Goal: Task Accomplishment & Management: Use online tool/utility

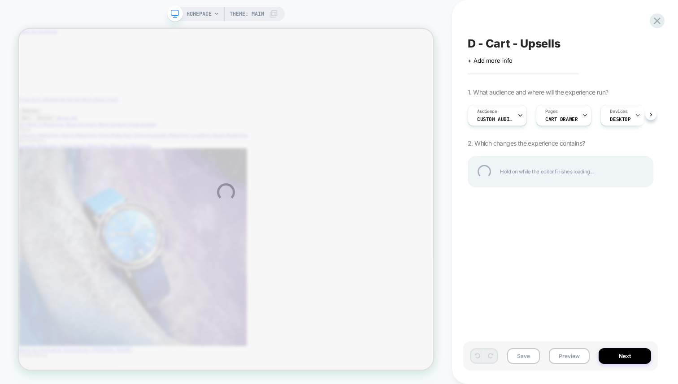
click at [580, 230] on div "HOMEPAGE Theme: MAIN D - Cart - Upsells Click to edit experience details + Add …" at bounding box center [339, 192] width 678 height 384
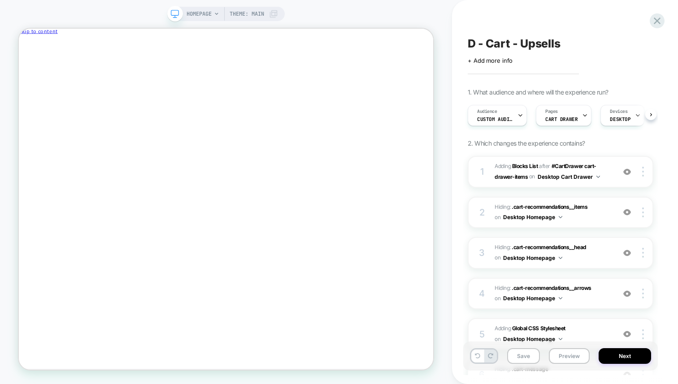
scroll to position [0, 0]
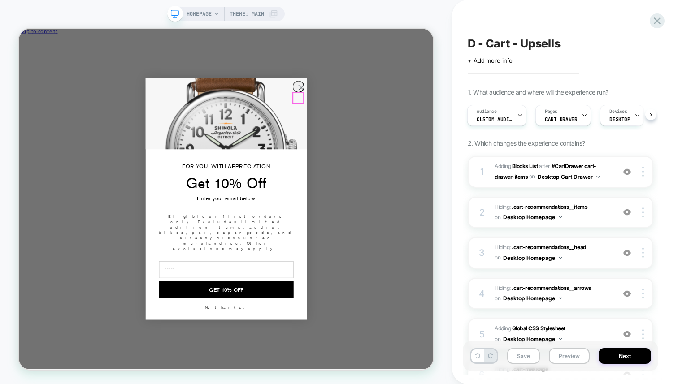
click at [395, 114] on circle "Close dialog" at bounding box center [394, 107] width 15 height 15
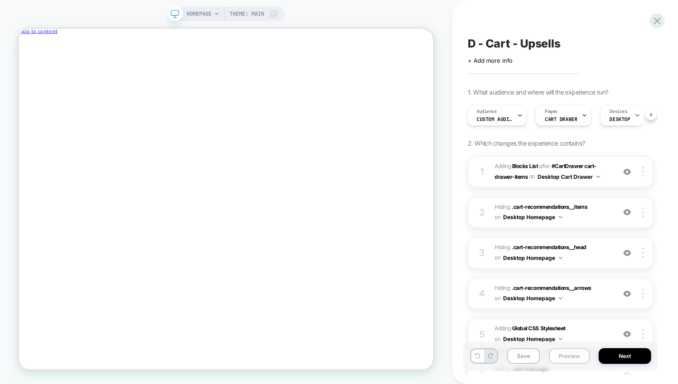
click at [570, 358] on button "Preview" at bounding box center [569, 356] width 41 height 16
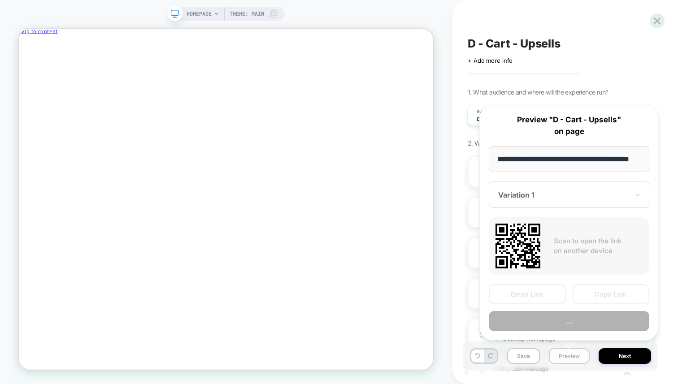
scroll to position [0, 19]
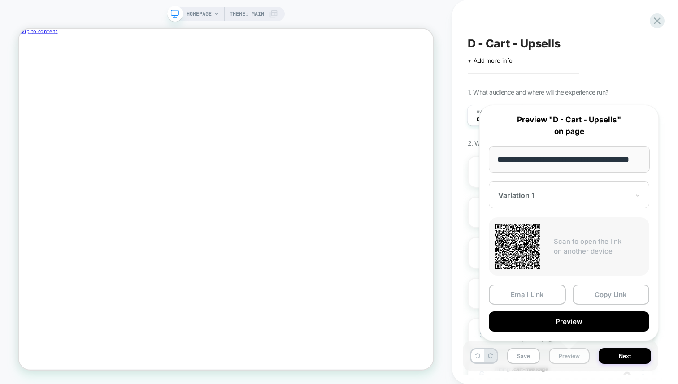
click at [574, 358] on button "Preview" at bounding box center [569, 356] width 41 height 16
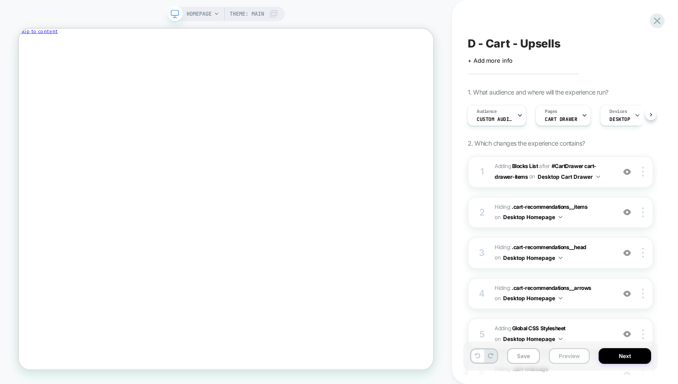
click at [573, 355] on button "Preview" at bounding box center [569, 356] width 41 height 16
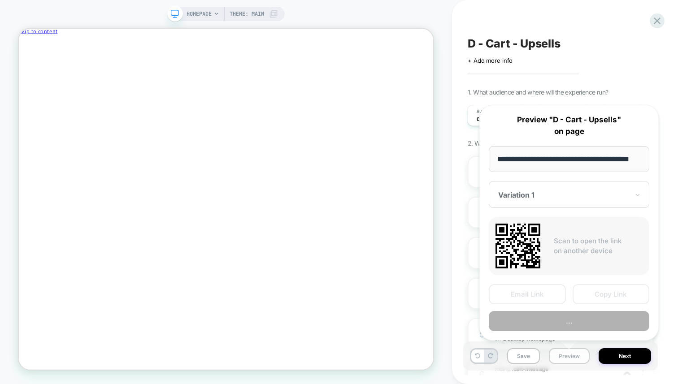
scroll to position [0, 19]
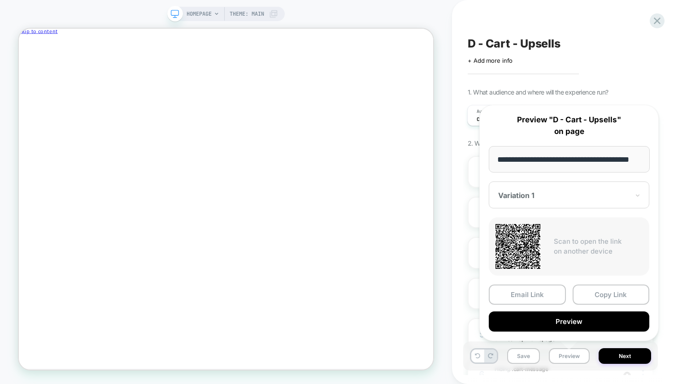
click at [577, 310] on div "Email Link Copy Link Preview" at bounding box center [569, 308] width 161 height 47
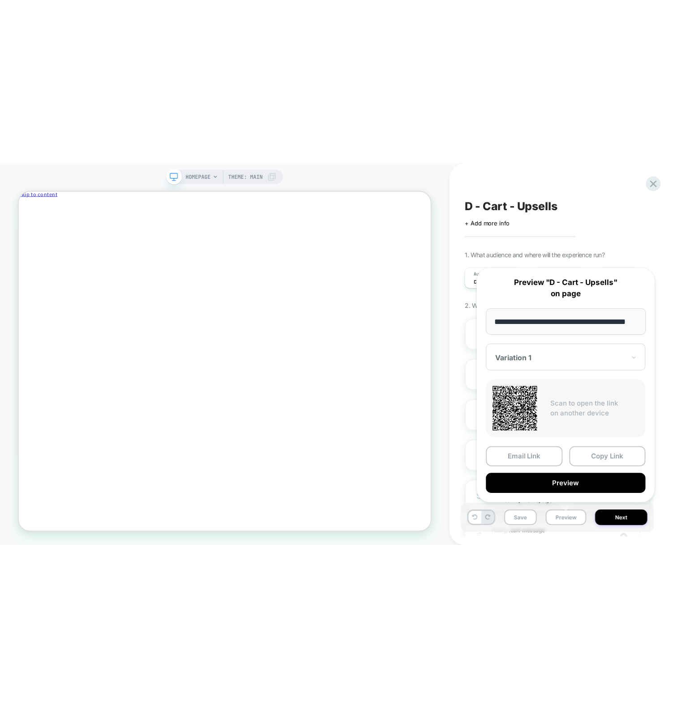
scroll to position [0, 0]
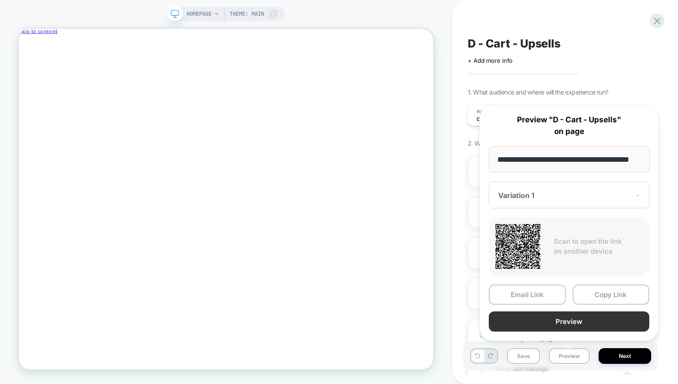
click at [574, 317] on button "Preview" at bounding box center [569, 322] width 161 height 20
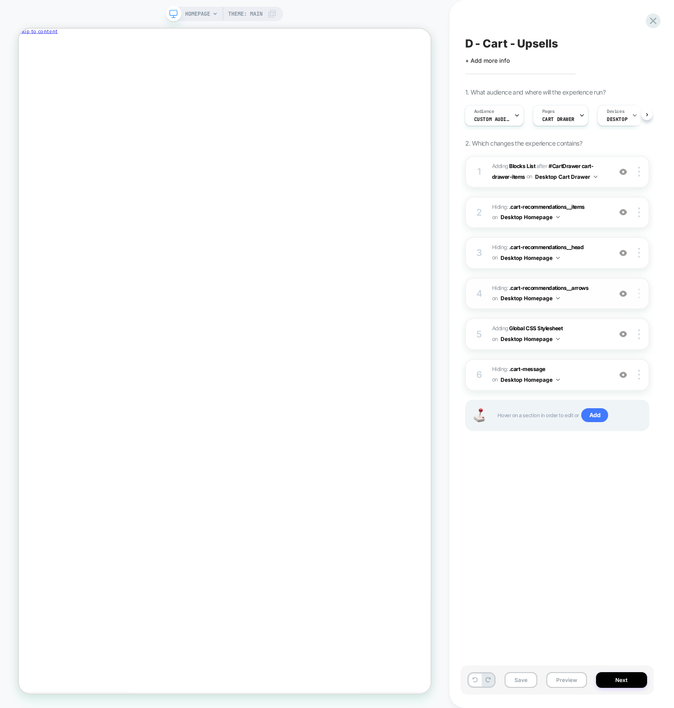
click at [638, 291] on div at bounding box center [640, 294] width 17 height 10
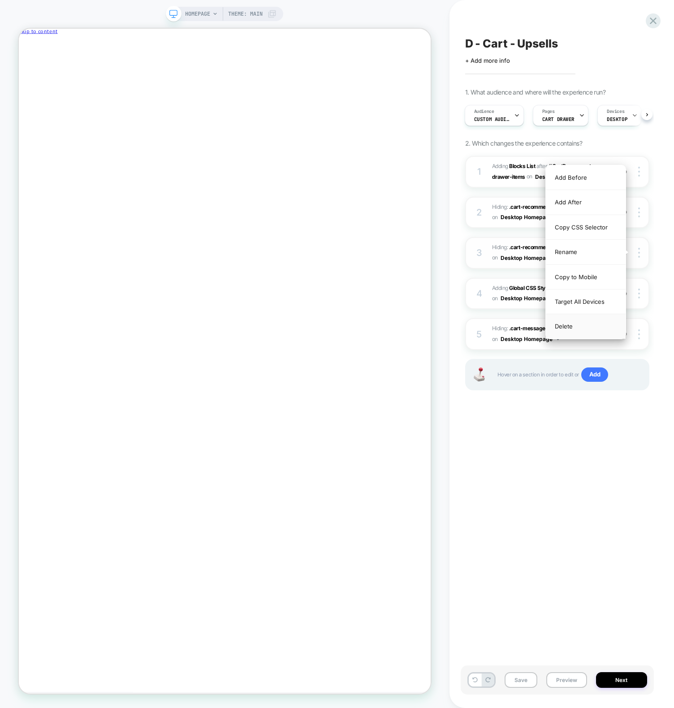
click at [585, 326] on div "Delete" at bounding box center [586, 326] width 80 height 24
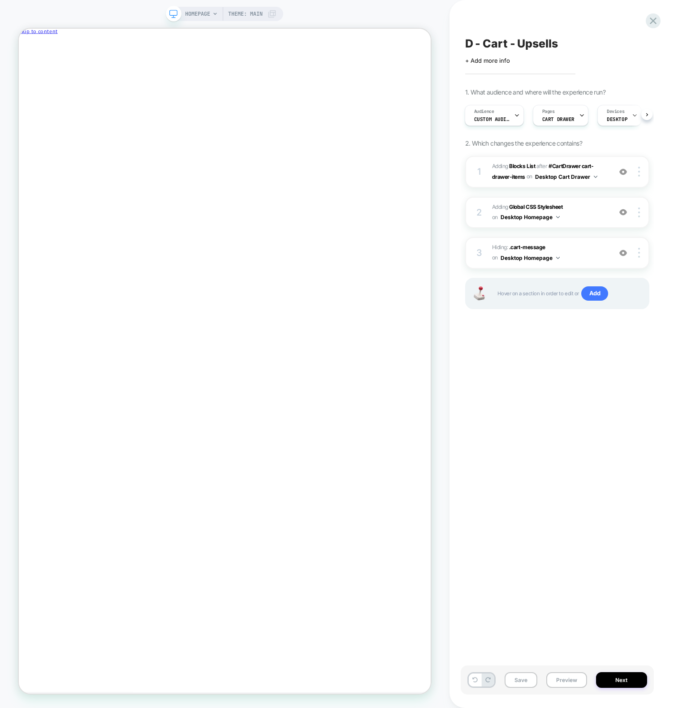
click at [0, 0] on div "D - Cart - Upsells Click to edit experience details + Add more info 1. What aud…" at bounding box center [0, 0] width 0 height 0
click at [0, 0] on img at bounding box center [0, 0] width 0 height 0
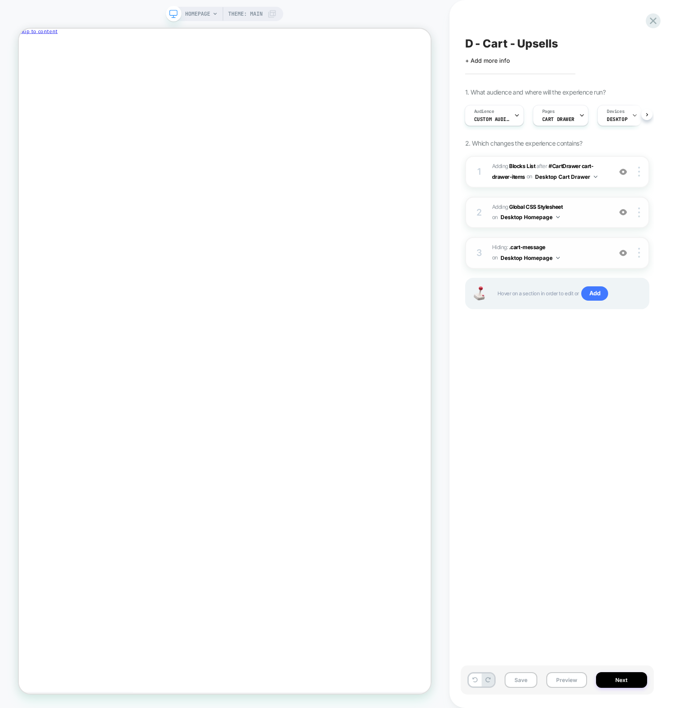
click at [597, 215] on span "Adding Global CSS Stylesheet on Desktop Homepage" at bounding box center [549, 212] width 115 height 21
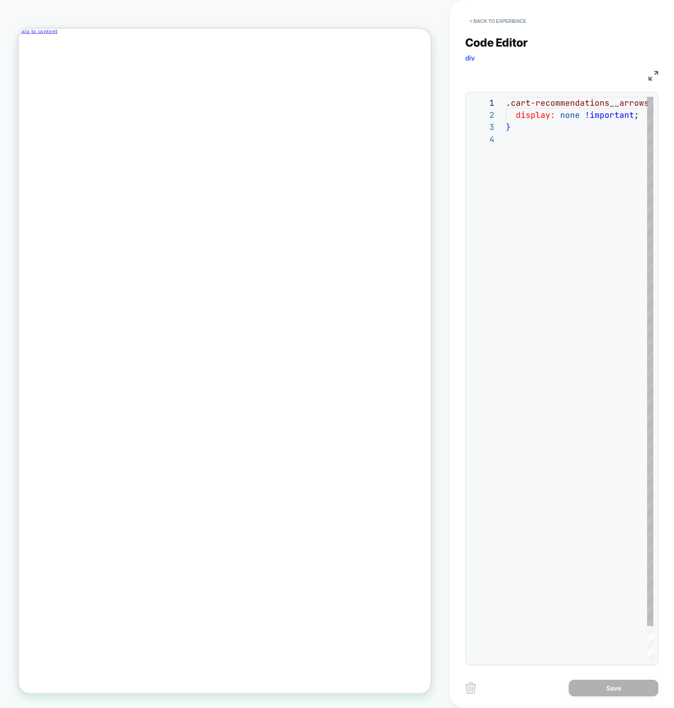
scroll to position [36, 0]
drag, startPoint x: 547, startPoint y: 129, endPoint x: 428, endPoint y: 69, distance: 133.4
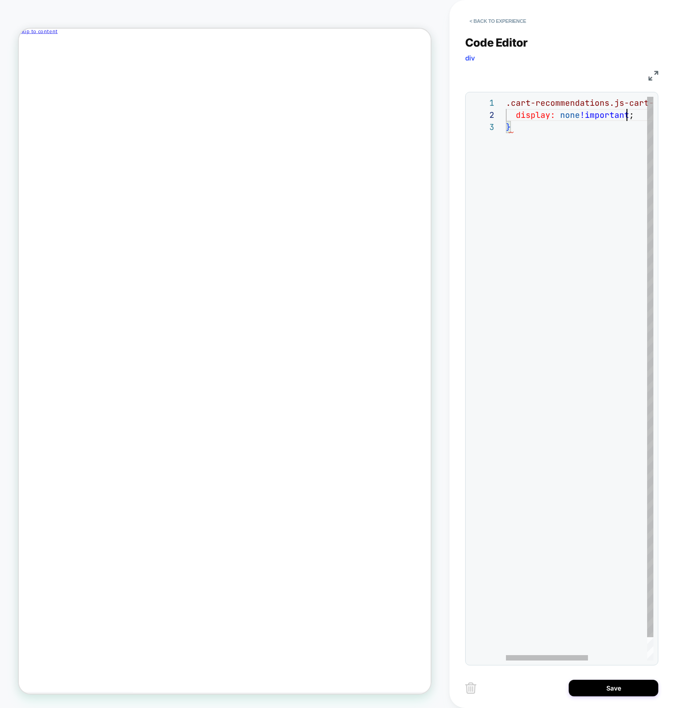
scroll to position [12, 121]
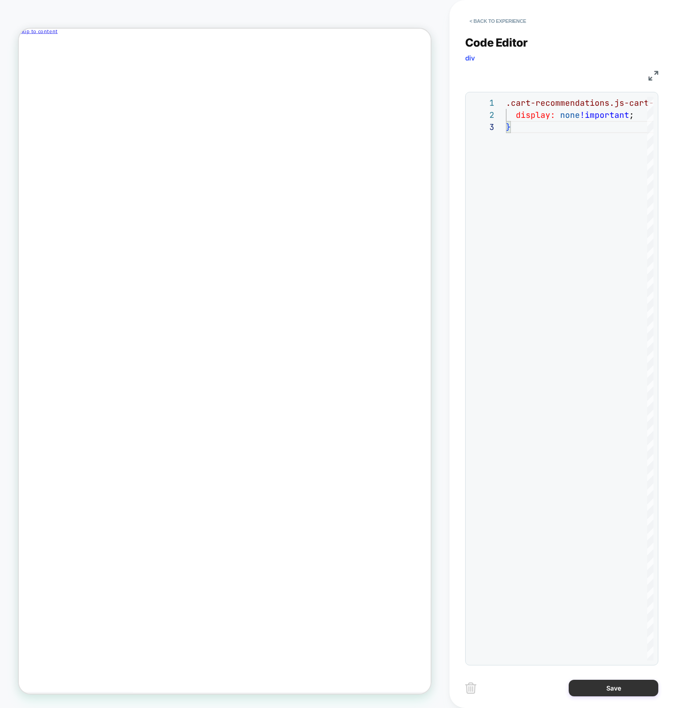
type textarea "**********"
click at [594, 384] on button "Save" at bounding box center [614, 688] width 90 height 17
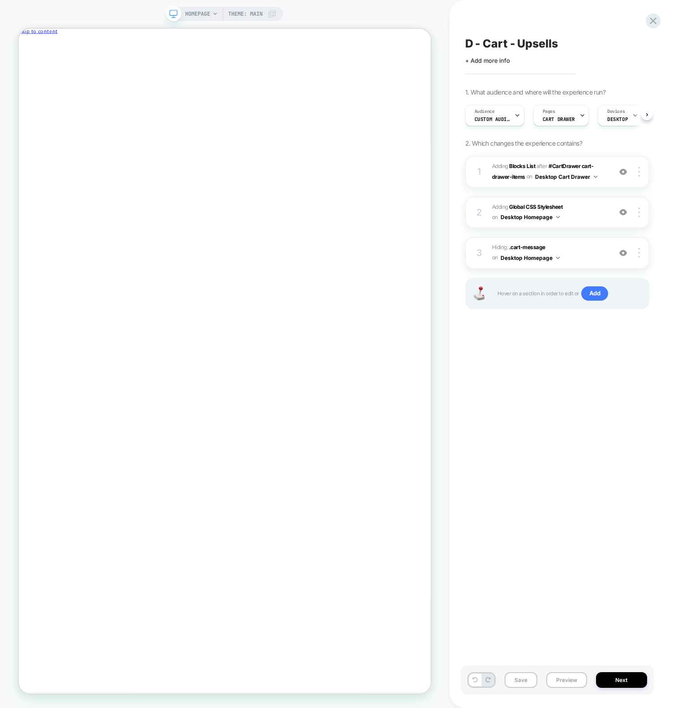
drag, startPoint x: 529, startPoint y: 443, endPoint x: 541, endPoint y: 469, distance: 28.5
click at [529, 384] on div "D - Cart - Upsells Click to edit experience details + Add more info 1. What aud…" at bounding box center [557, 354] width 193 height 691
click at [561, 384] on div "D - Cart - Upsells Click to edit experience details + Add more info 1. What aud…" at bounding box center [557, 354] width 193 height 691
click at [522, 384] on button "Save" at bounding box center [521, 681] width 33 height 16
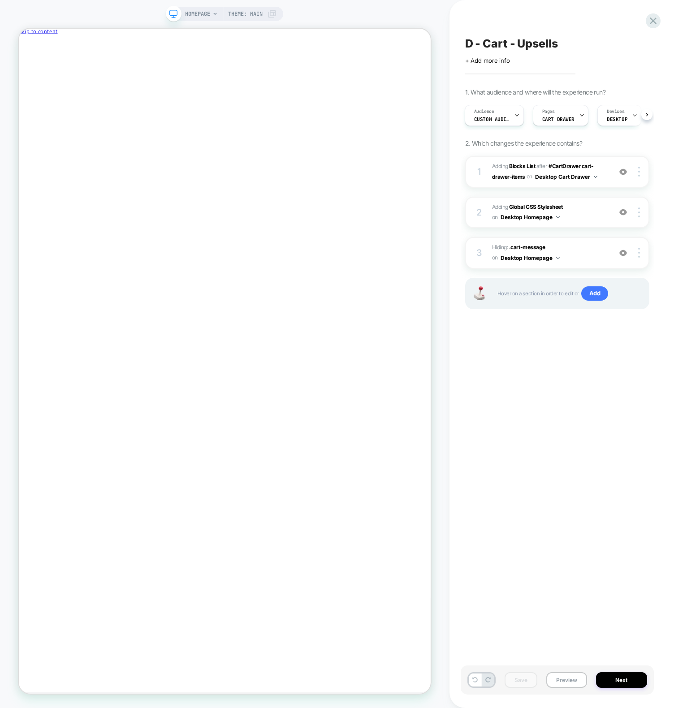
click at [582, 384] on div "D - Cart - Upsells Click to edit experience details + Add more info 1. What aud…" at bounding box center [557, 354] width 193 height 691
click at [592, 217] on span "Adding Global CSS Stylesheet on Desktop Homepage" at bounding box center [549, 212] width 115 height 21
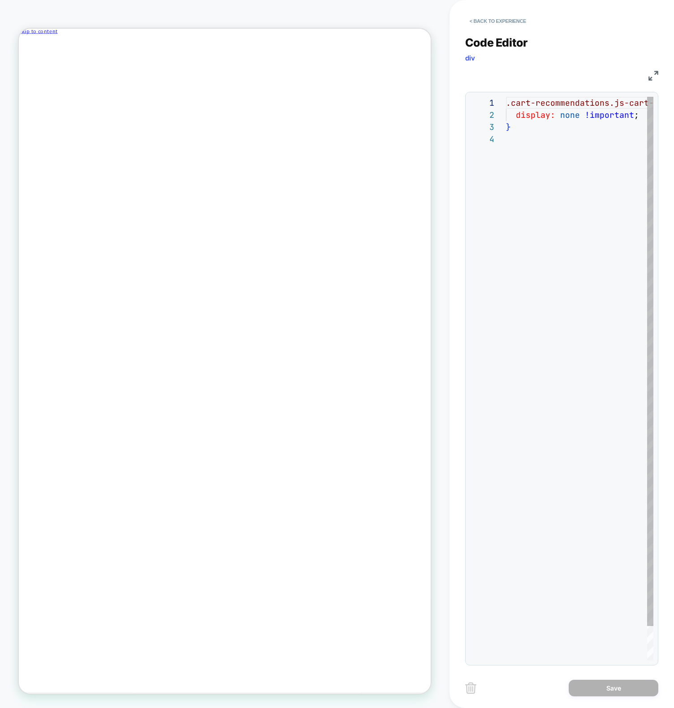
scroll to position [36, 0]
click at [601, 178] on div ".cart-recommendations.js-cart-recommendations { display: none !important ; }" at bounding box center [580, 397] width 148 height 600
click at [591, 167] on div ".cart-recommendations.js-cart-recommendations { display: none !important ; }" at bounding box center [632, 397] width 253 height 600
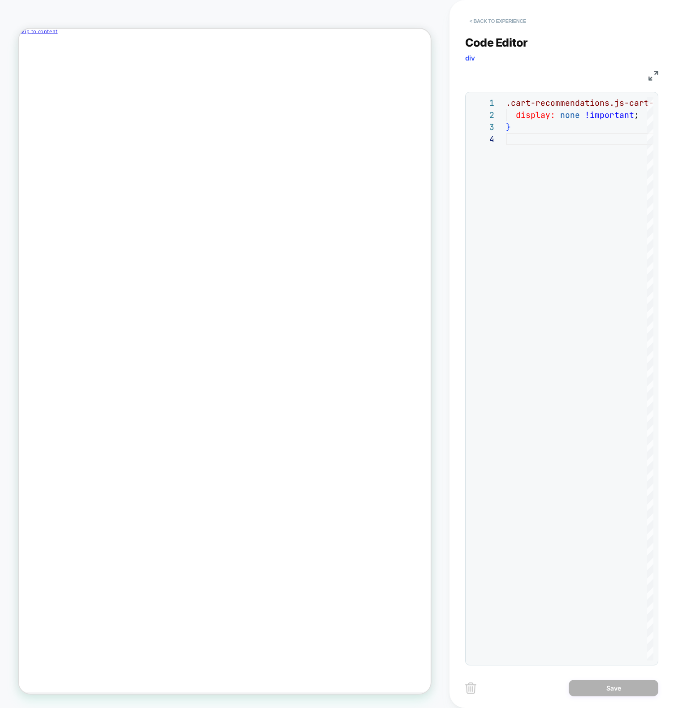
click at [0, 0] on button "< Back to experience" at bounding box center [0, 0] width 0 height 0
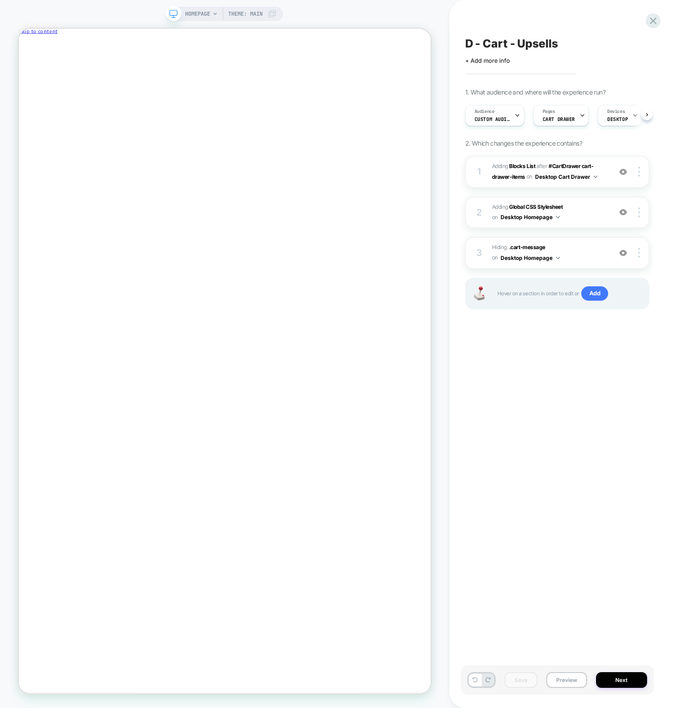
scroll to position [0, 0]
click at [571, 384] on button "Preview" at bounding box center [567, 681] width 41 height 16
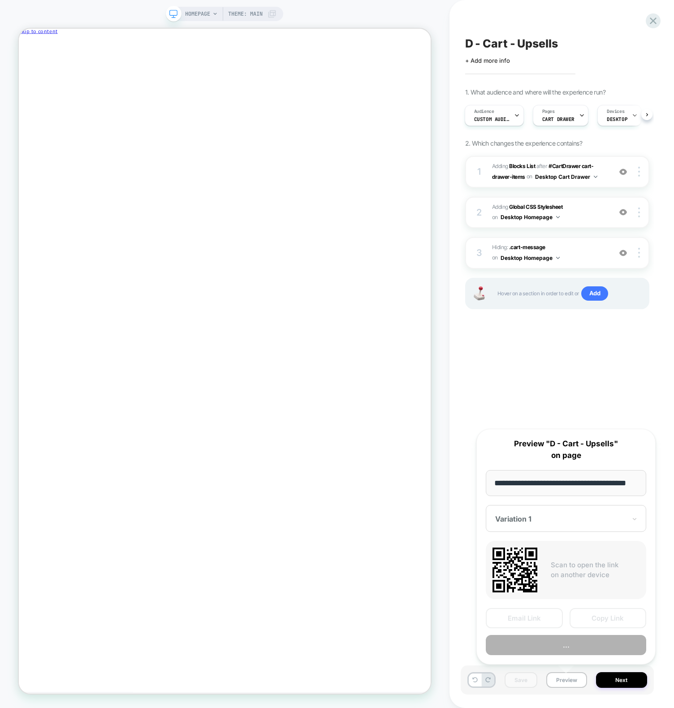
scroll to position [0, 19]
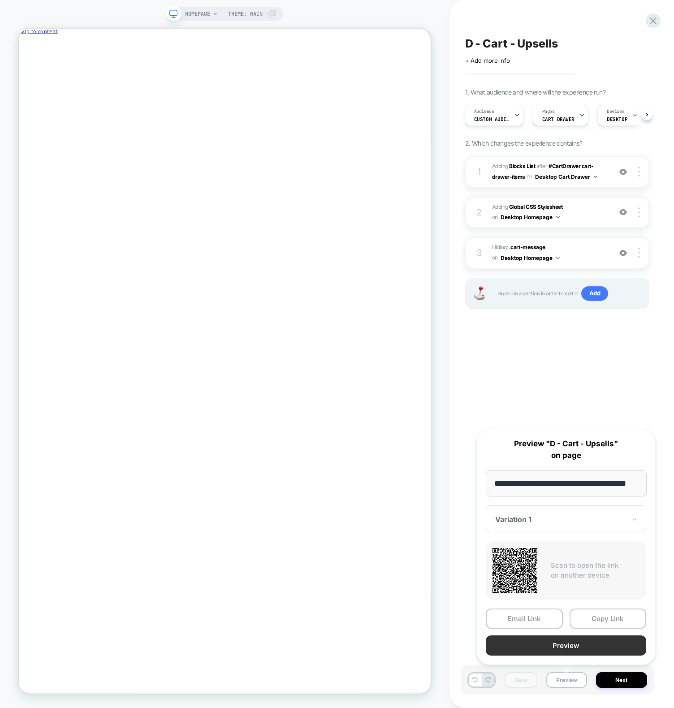
click at [564, 384] on button "Preview" at bounding box center [566, 646] width 161 height 20
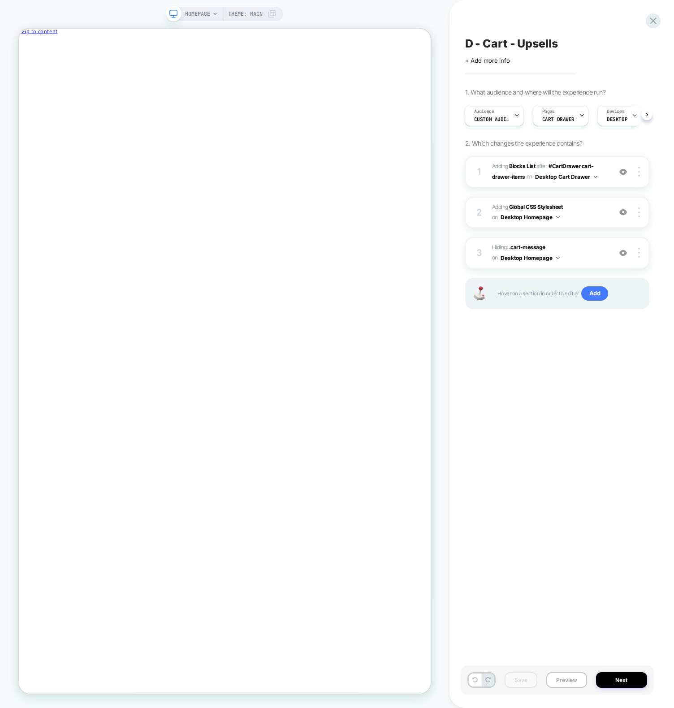
drag, startPoint x: 557, startPoint y: 434, endPoint x: 541, endPoint y: 378, distance: 57.5
drag, startPoint x: 556, startPoint y: 412, endPoint x: 553, endPoint y: 396, distance: 16.3
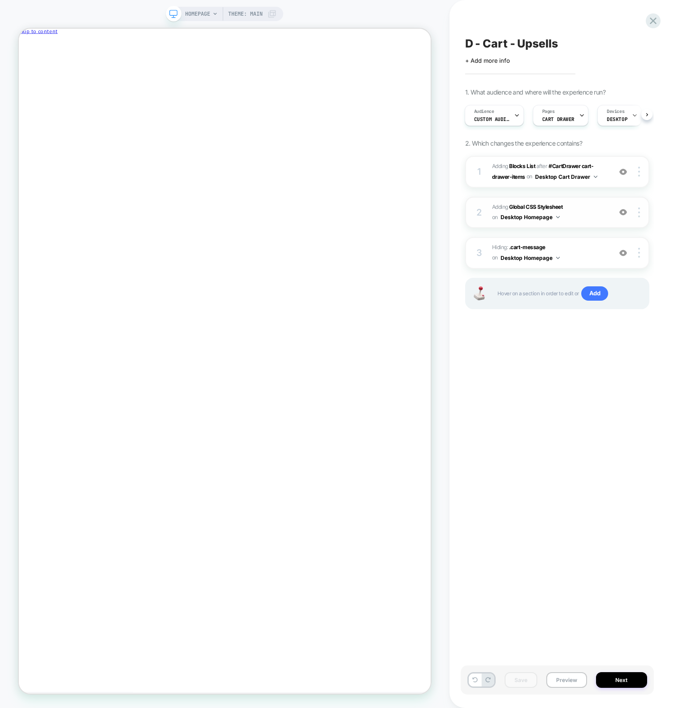
click at [546, 217] on button "Desktop Homepage" at bounding box center [530, 217] width 59 height 11
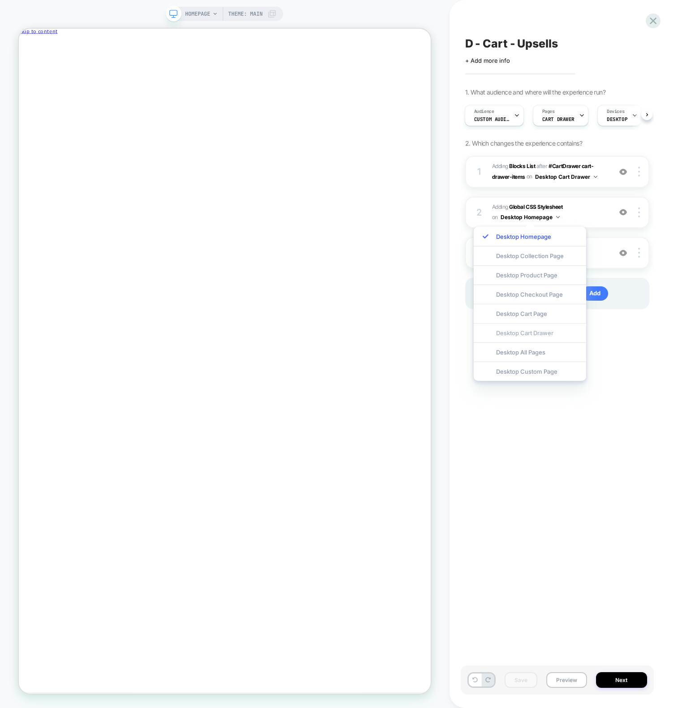
click at [551, 329] on div "Desktop Cart Drawer" at bounding box center [530, 332] width 113 height 19
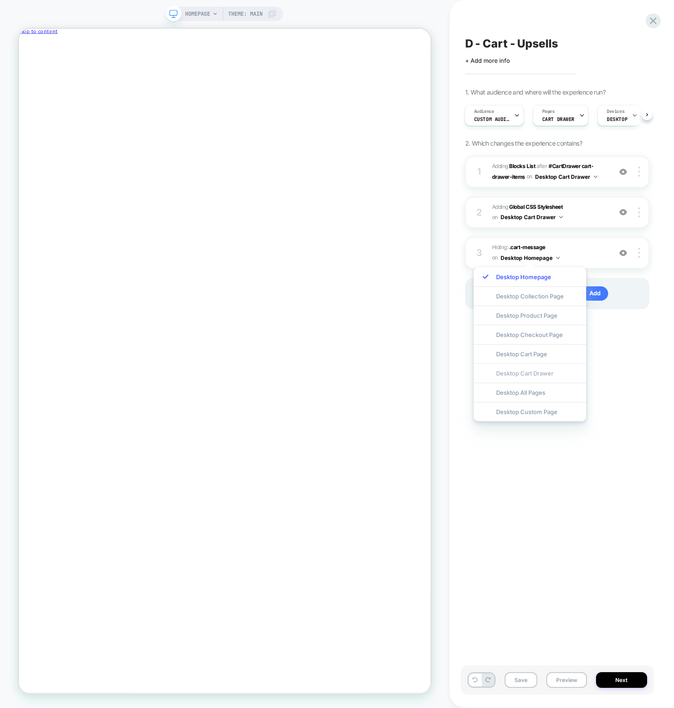
click at [537, 375] on div "Desktop Cart Drawer" at bounding box center [530, 373] width 113 height 19
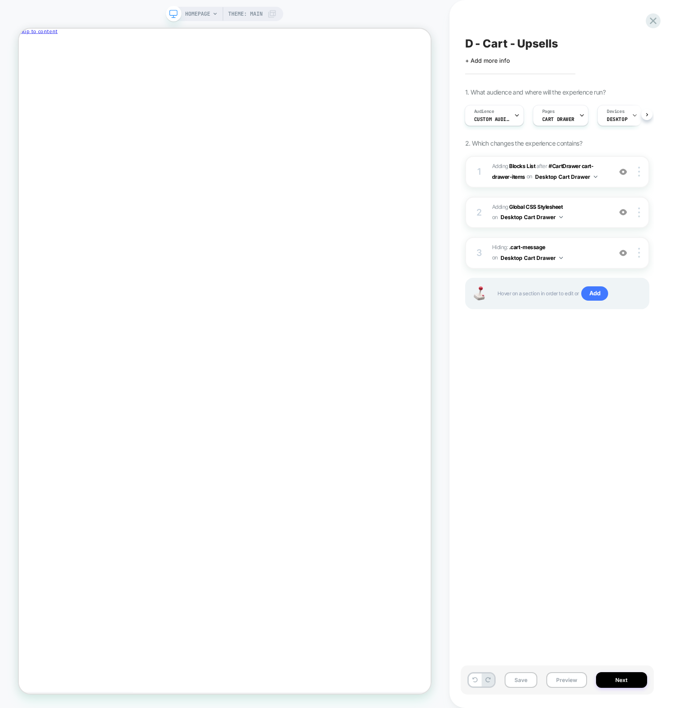
click at [560, 384] on button "Preview" at bounding box center [567, 681] width 41 height 16
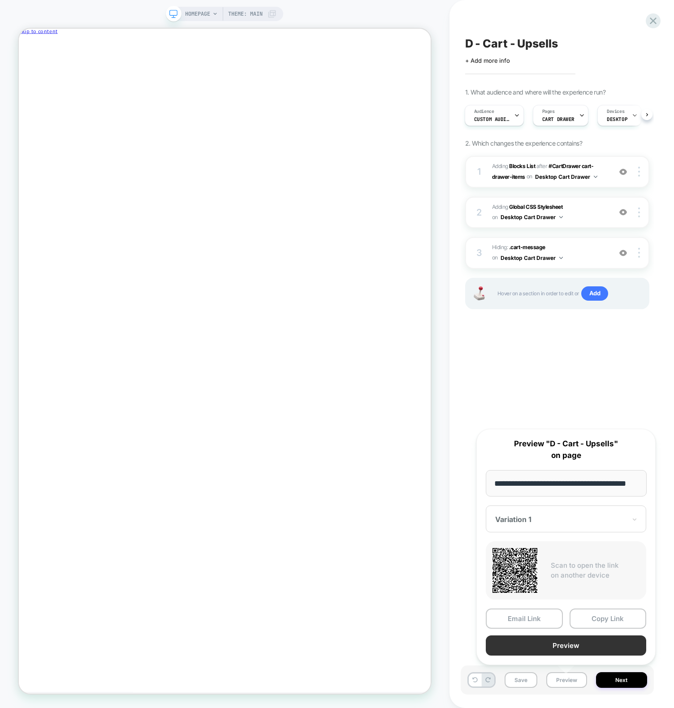
click at [539, 384] on button "Preview" at bounding box center [566, 646] width 161 height 20
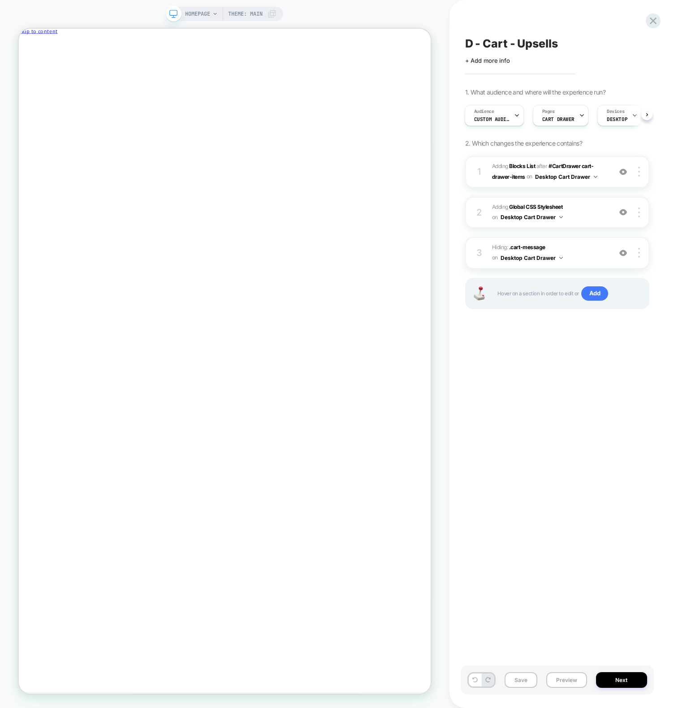
click at [517, 384] on button "Save" at bounding box center [521, 681] width 33 height 16
click at [61, 47] on button "Close drawer" at bounding box center [40, 47] width 43 height 9
drag, startPoint x: 565, startPoint y: 410, endPoint x: 562, endPoint y: 405, distance: 5.5
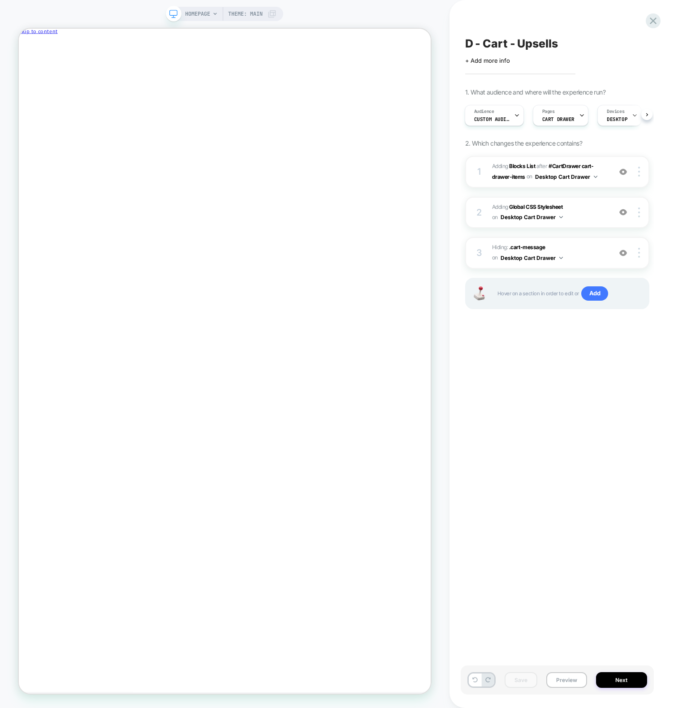
click at [0, 0] on div "D - Cart - Upsells Click to edit experience details + Add more info 1. What aud…" at bounding box center [0, 0] width 0 height 0
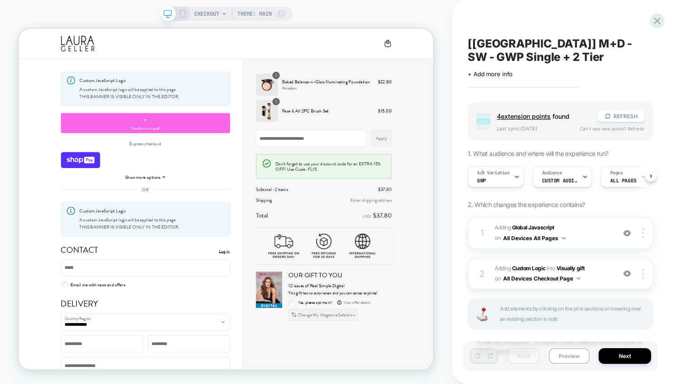
scroll to position [0, 0]
click at [497, 103] on span "Adding Global Javascript on All Devices All Pages" at bounding box center [479, 99] width 36 height 8
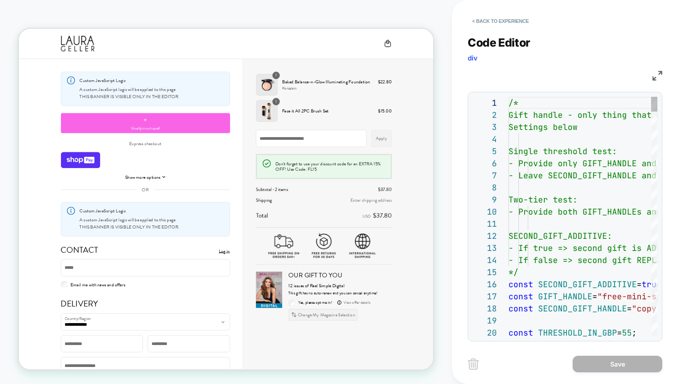
scroll to position [121, 0]
click at [657, 73] on img at bounding box center [657, 76] width 10 height 10
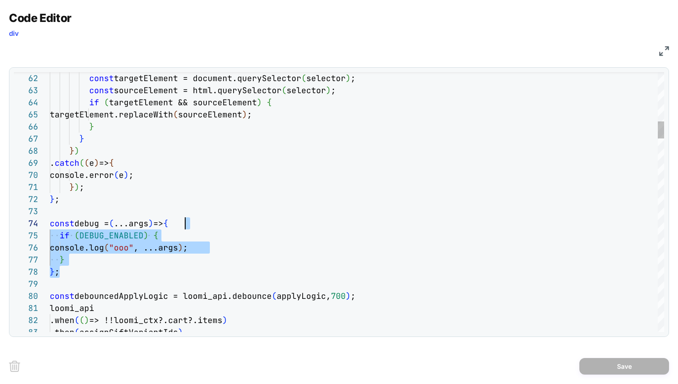
scroll to position [36, 135]
drag, startPoint x: 174, startPoint y: 162, endPoint x: 194, endPoint y: 225, distance: 65.9
click at [56, 113] on div "} ) ; } ; const debug = ( ...args ) => { if ( DEBUG_ENABLED ) { console.log ( "…" at bounding box center [56, 112] width 0 height 0
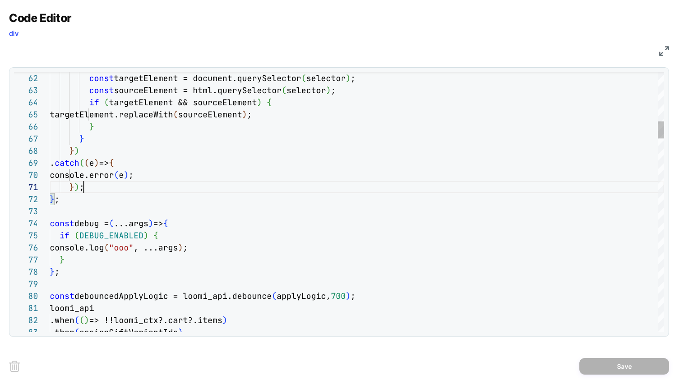
click at [56, 113] on div "} ) ; } ; const debug = ( ...args ) => { if ( DEBUG_ENABLED ) { console.log ( "…" at bounding box center [56, 112] width 0 height 0
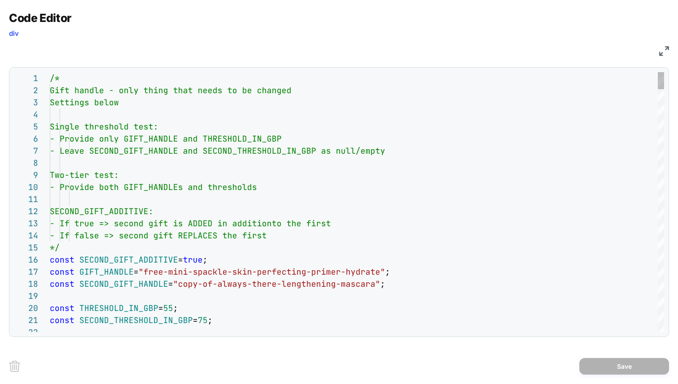
scroll to position [61, 165]
click at [56, 113] on div "const THRESHOLD_IN_GBP = 55 ; const SECOND_THRESHOLD_IN_GBP = 75 ; Settings bel…" at bounding box center [56, 112] width 0 height 0
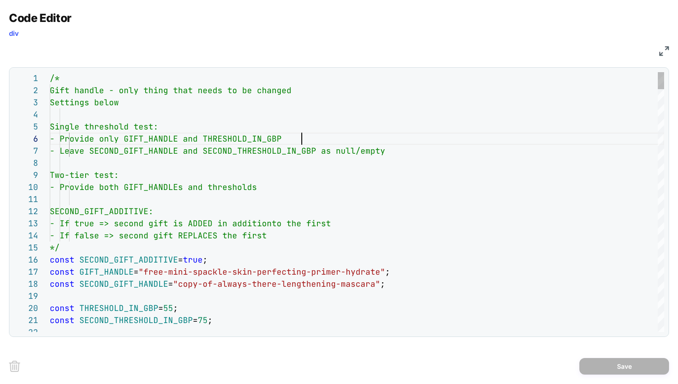
click at [56, 113] on div "const THRESHOLD_IN_GBP = 55 ; const SECOND_THRESHOLD_IN_GBP = 75 ; Settings bel…" at bounding box center [56, 112] width 0 height 0
click at [0, 0] on div "JS" at bounding box center [0, 0] width 0 height 0
click at [665, 50] on img at bounding box center [664, 51] width 10 height 10
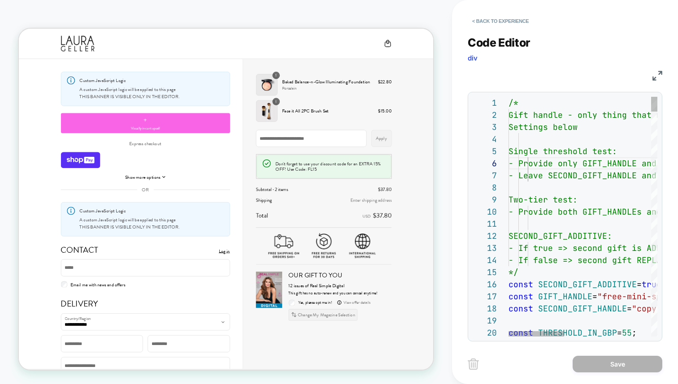
type textarea "**********"
click at [56, 113] on div "/* Gift handle - only thing that needs to be change d Settings below Single thr…" at bounding box center [56, 112] width 0 height 0
click at [514, 22] on button "< Back to experience" at bounding box center [500, 21] width 65 height 14
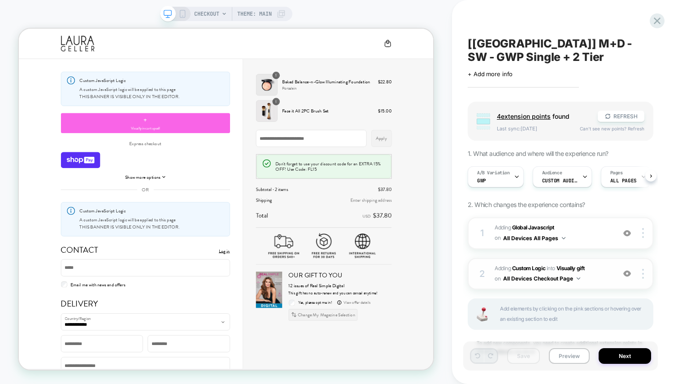
scroll to position [0, 0]
click at [607, 275] on span "#_loomi_addon_1756036449280 Adding Custom Logic INTO Visually gift Visually gif…" at bounding box center [553, 274] width 116 height 21
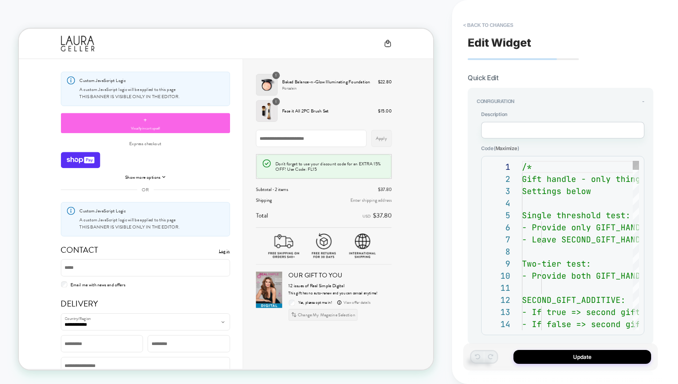
scroll to position [121, 0]
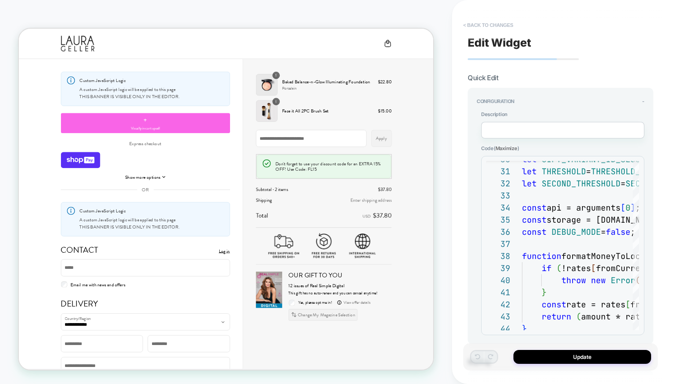
click at [484, 24] on button "< Back to changes" at bounding box center [488, 25] width 59 height 14
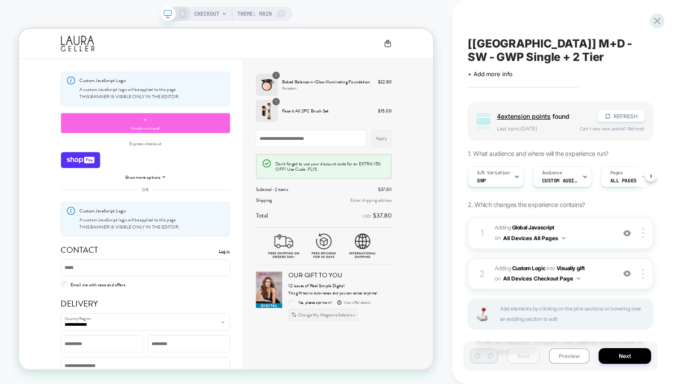
scroll to position [0, 0]
click at [400, 9] on div "CHECKOUT Theme: MAIN" at bounding box center [226, 192] width 452 height 366
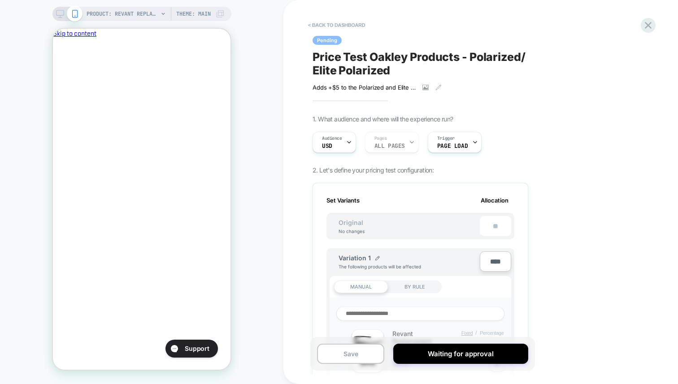
scroll to position [0, 154]
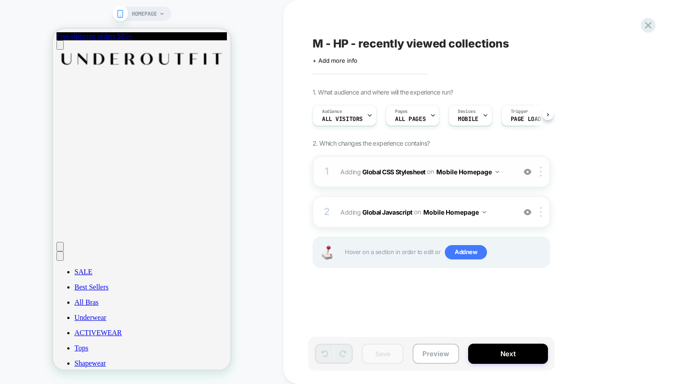
scroll to position [0, 0]
click at [272, 148] on div "HOMEPAGE" at bounding box center [141, 192] width 283 height 366
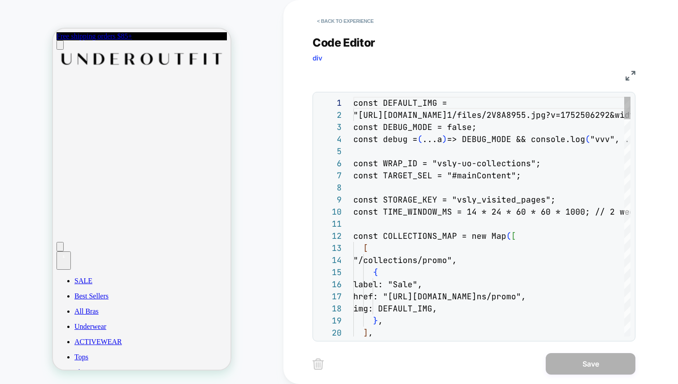
scroll to position [121, 0]
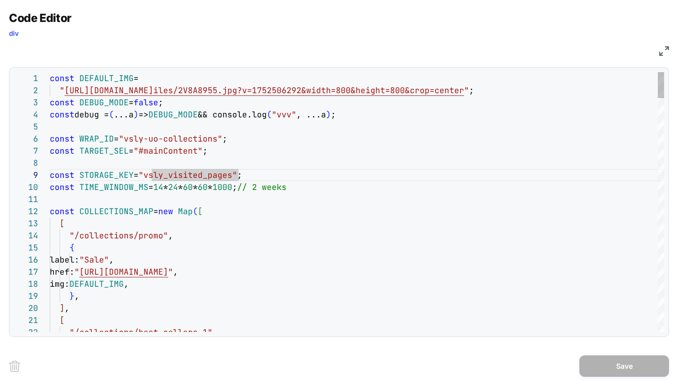
scroll to position [73, 165]
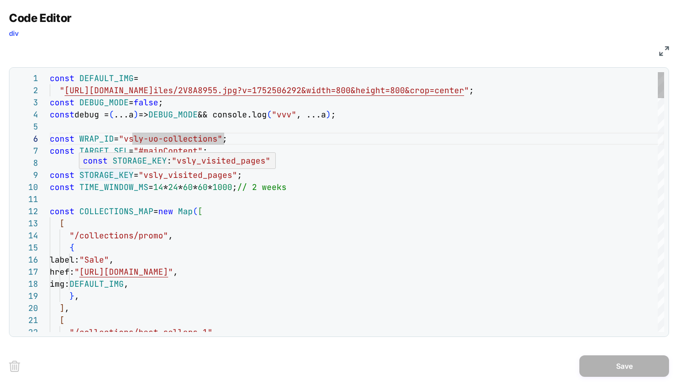
scroll to position [97, 126]
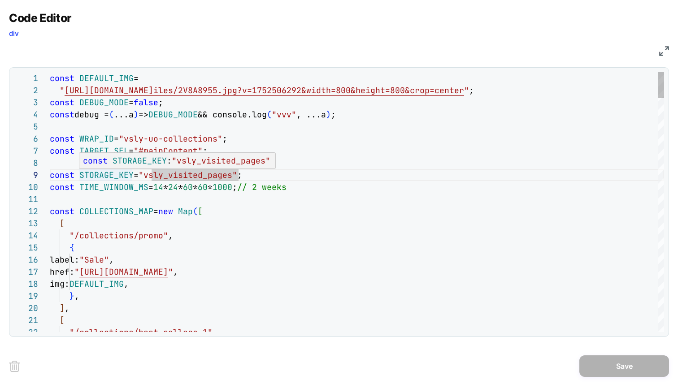
scroll to position [97, 63]
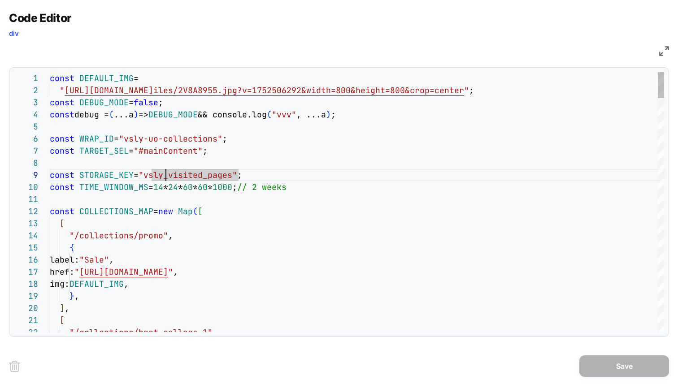
scroll to position [97, 116]
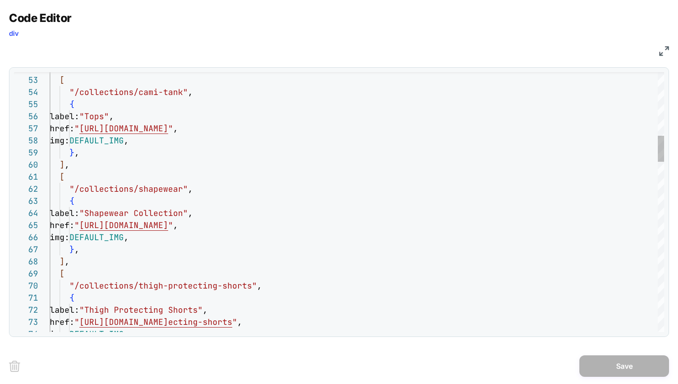
type textarea "**********"
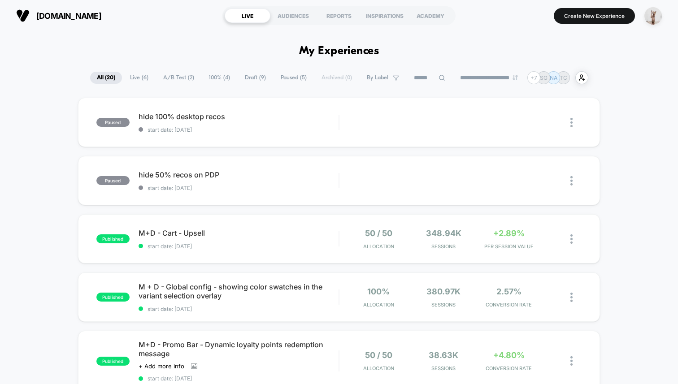
click at [250, 78] on span "Draft ( 9 )" at bounding box center [255, 78] width 35 height 12
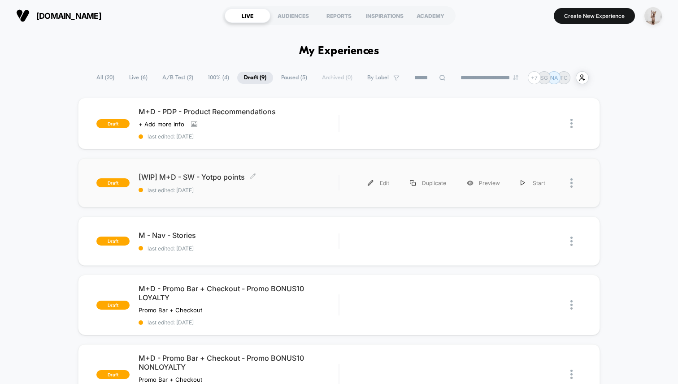
click at [283, 178] on span "[WIP] M+D - SW - Yotpo points Click to edit experience details" at bounding box center [239, 177] width 200 height 9
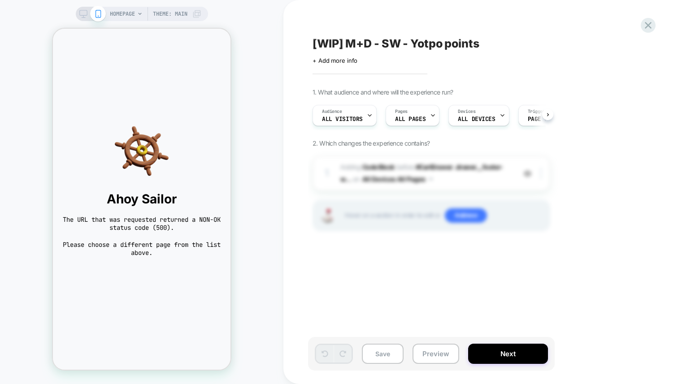
scroll to position [0, 0]
click at [379, 163] on b "Code Block" at bounding box center [378, 167] width 32 height 8
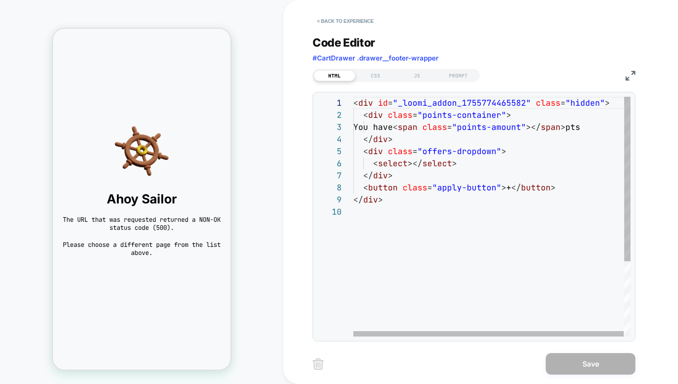
scroll to position [85, 199]
click at [555, 189] on div "< div id = "_loomi_addon_1755774465582" class = "hidden" > < div class = "point…" at bounding box center [492, 271] width 278 height 349
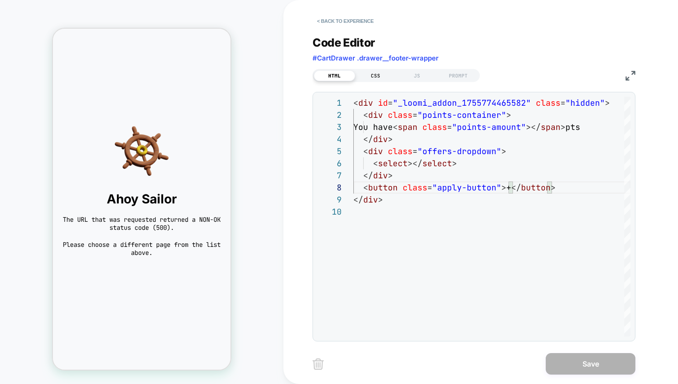
click at [367, 74] on div "CSS" at bounding box center [375, 75] width 41 height 11
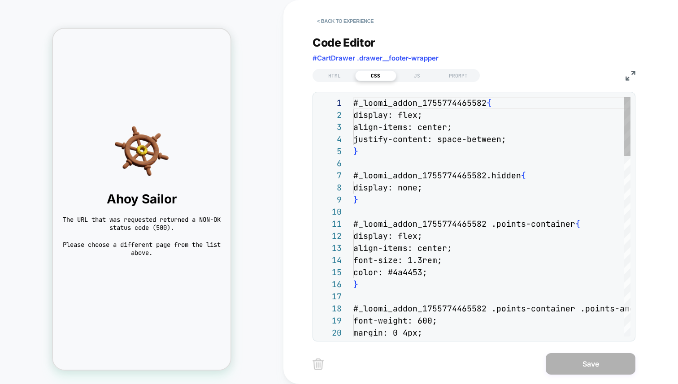
scroll to position [121, 0]
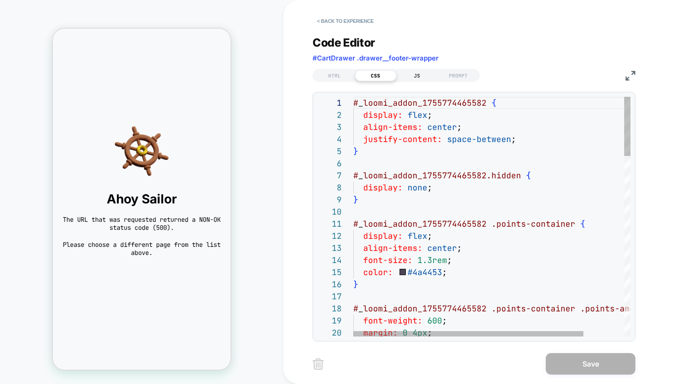
click at [401, 78] on div "JS" at bounding box center [416, 75] width 41 height 11
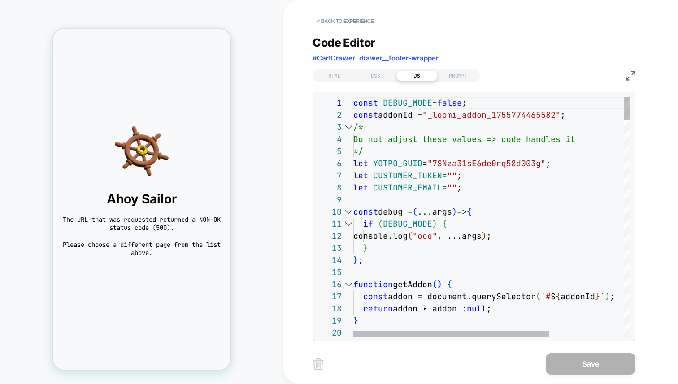
click at [351, 145] on div "5" at bounding box center [335, 151] width 36 height 12
click at [339, 22] on button "< Back to experience" at bounding box center [345, 21] width 65 height 14
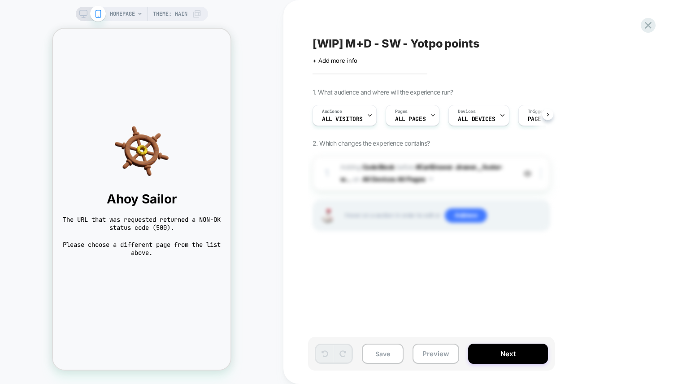
scroll to position [0, 0]
click at [330, 23] on div "[WIP] M+D - SW - Yotpo points Click to edit experience details + Add more info …" at bounding box center [476, 192] width 336 height 366
click at [590, 35] on div "[WIP] M+D - SW - Yotpo points Click to edit experience details + Add more info …" at bounding box center [476, 192] width 336 height 366
click at [277, 142] on div "HOMEPAGE Theme: MAIN" at bounding box center [141, 192] width 283 height 366
click at [431, 351] on button "Preview" at bounding box center [436, 354] width 47 height 20
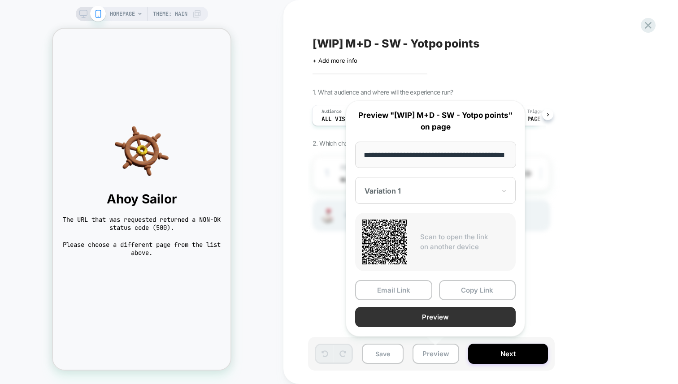
scroll to position [0, 0]
click at [416, 316] on button "Preview" at bounding box center [435, 317] width 161 height 20
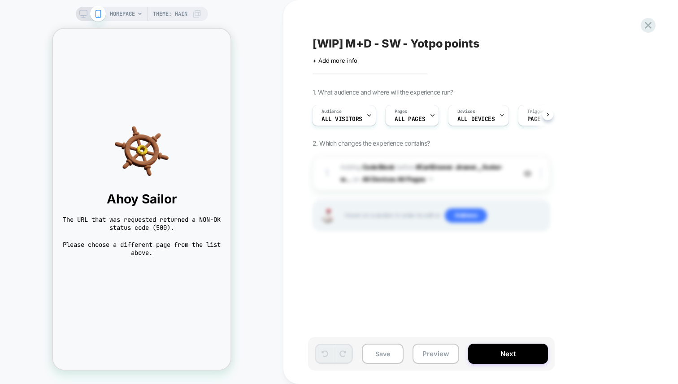
click at [261, 228] on div "HOMEPAGE Theme: MAIN" at bounding box center [141, 192] width 283 height 366
click at [441, 355] on button "Preview" at bounding box center [436, 354] width 47 height 20
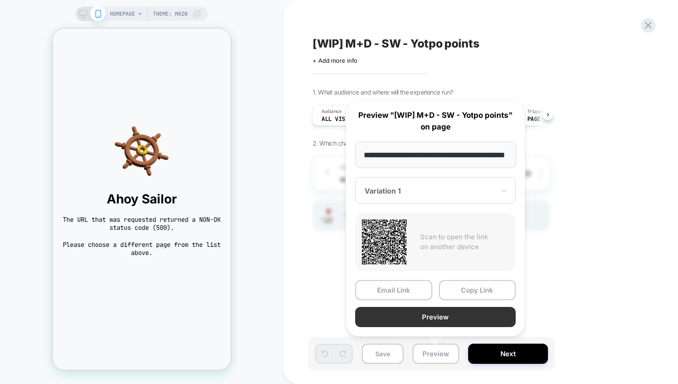
click at [453, 320] on button "Preview" at bounding box center [435, 317] width 161 height 20
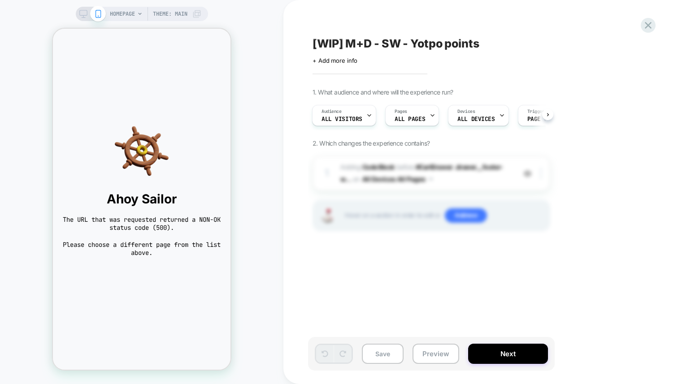
click at [210, 222] on span "The URL that was requested returned a NON-OK status code (500)." at bounding box center [142, 224] width 160 height 16
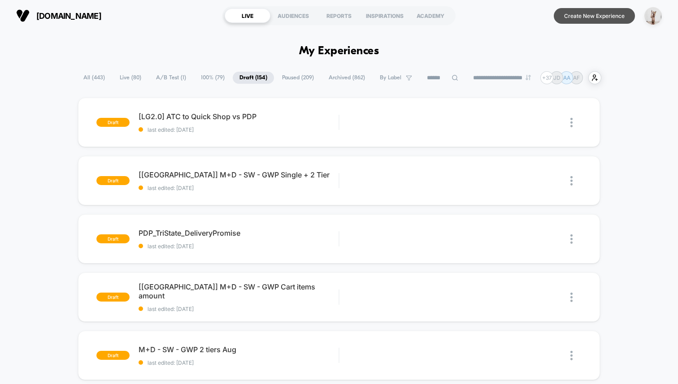
click at [589, 17] on button "Create New Experience" at bounding box center [594, 16] width 81 height 16
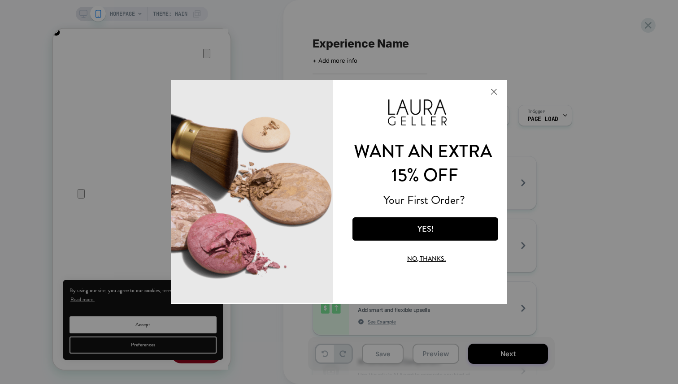
scroll to position [0, 178]
click at [489, 94] on button "Close Modal" at bounding box center [494, 91] width 24 height 22
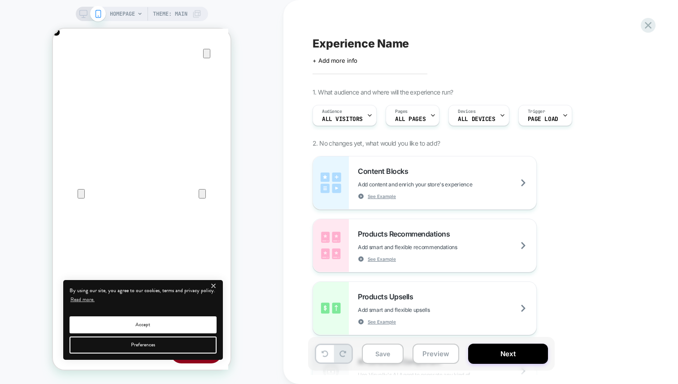
click at [230, 15] on div "HOMEPAGE Theme: MAIN" at bounding box center [141, 192] width 283 height 366
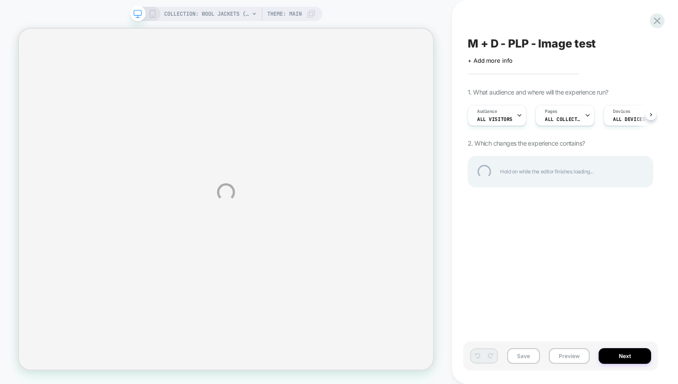
click at [574, 251] on div "COLLECTION: Wool Jackets (Category) COLLECTION: Wool Jackets (Category) Theme: …" at bounding box center [339, 192] width 678 height 384
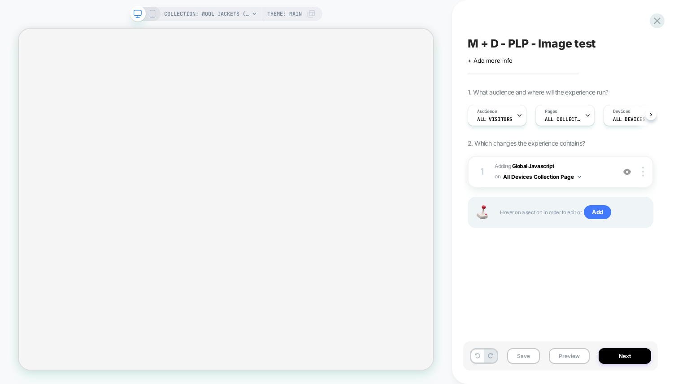
scroll to position [0, 0]
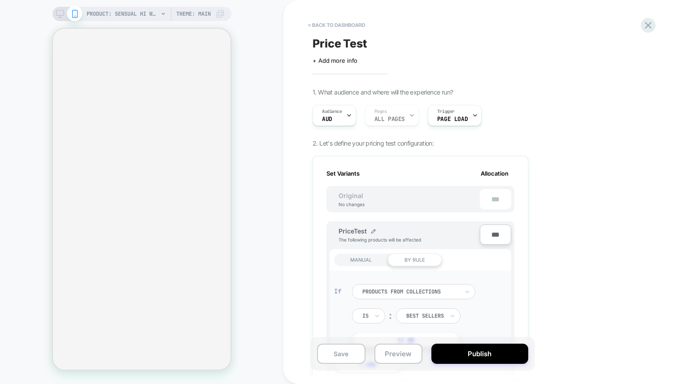
scroll to position [0, 1]
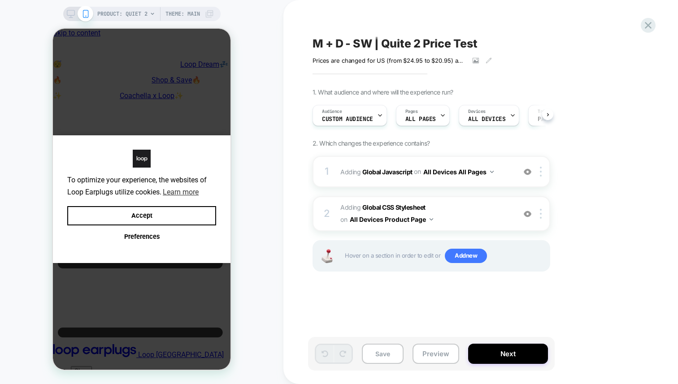
scroll to position [0, 0]
click at [188, 217] on button "Accept" at bounding box center [141, 215] width 149 height 19
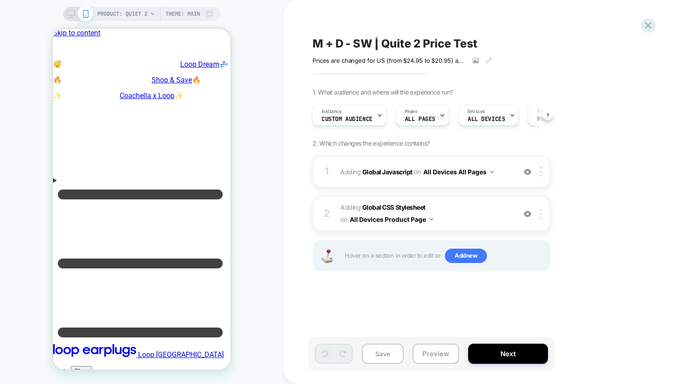
click at [287, 175] on div "M + D - SW | Quite 2 Price Test Prices are changed for US (from $24.95 to $20.9…" at bounding box center [480, 192] width 395 height 384
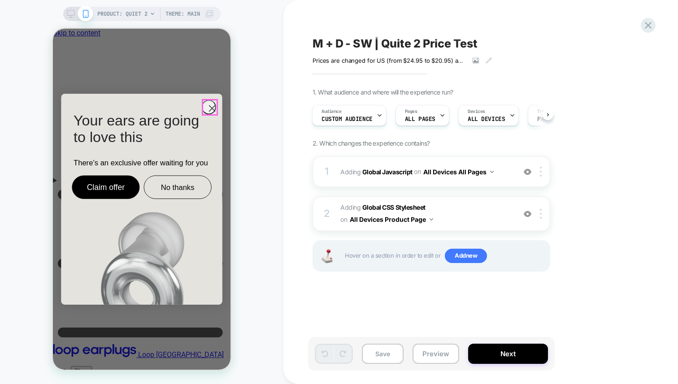
click at [210, 103] on circle "Close dialog" at bounding box center [212, 109] width 14 height 14
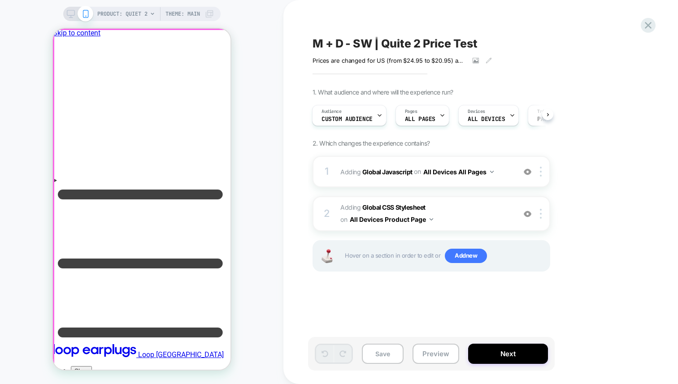
scroll to position [0, 0]
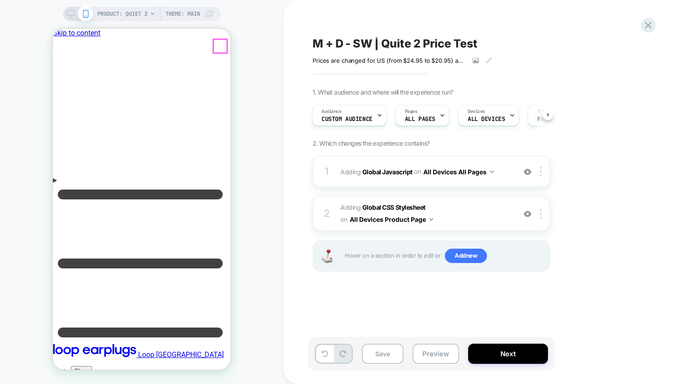
click at [0, 0] on div "Audience Custom Audience" at bounding box center [0, 0] width 0 height 0
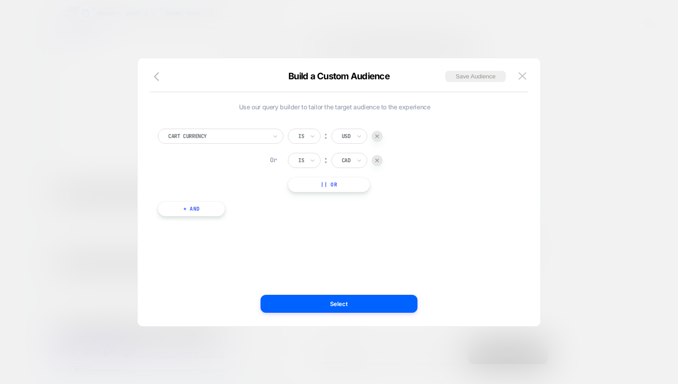
click at [523, 72] on img at bounding box center [522, 76] width 8 height 8
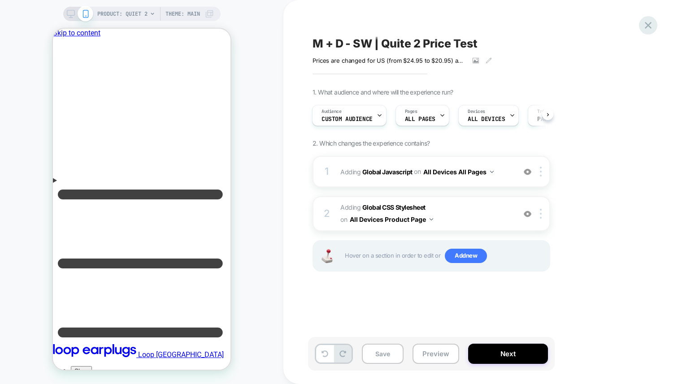
click at [0, 0] on icon at bounding box center [0, 0] width 0 height 0
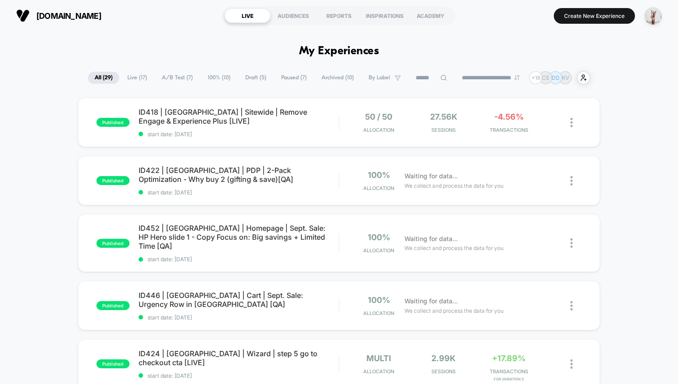
click at [255, 78] on span "Draft ( 5 )" at bounding box center [256, 78] width 35 height 12
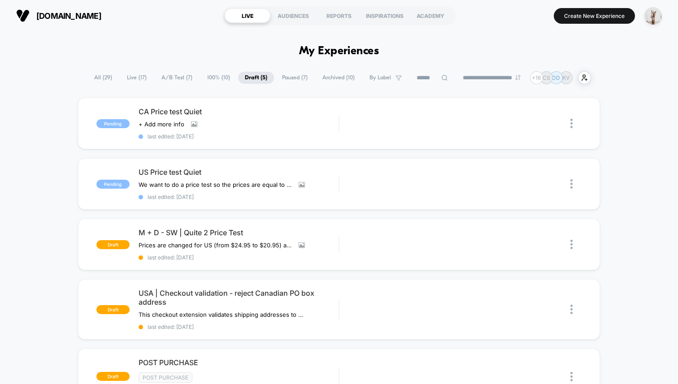
click at [38, 122] on div "Pending CA Price test Quiet Click to view images Click to edit experience detai…" at bounding box center [339, 274] width 678 height 352
click at [191, 123] on icon at bounding box center [194, 124] width 6 height 6
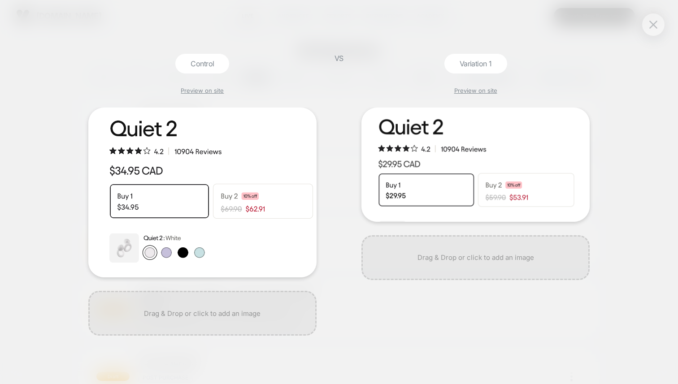
click at [84, 27] on div "Control Preview on site VS Variation 1 Preview on site" at bounding box center [339, 192] width 678 height 384
click at [652, 21] on img at bounding box center [653, 25] width 8 height 8
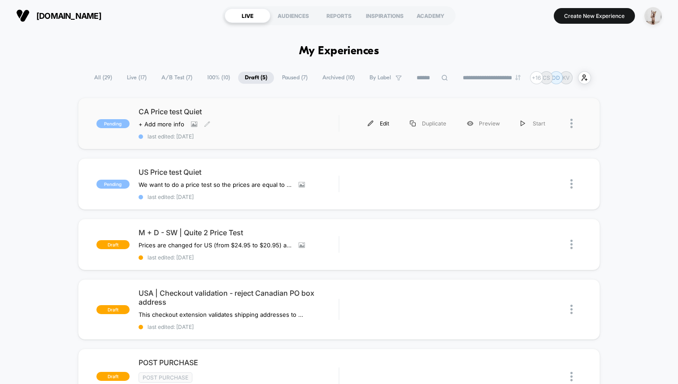
click at [378, 123] on div "Edit" at bounding box center [378, 123] width 42 height 20
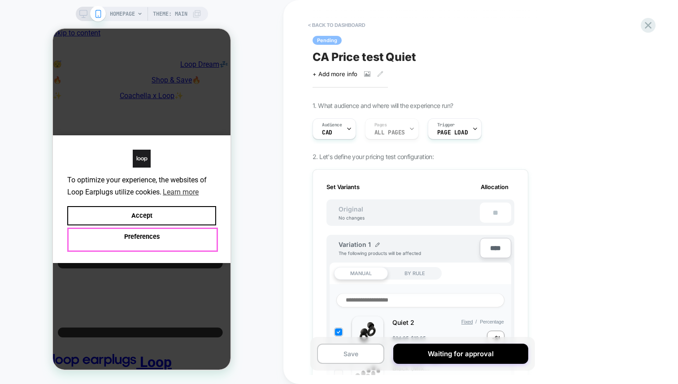
click at [193, 215] on button "Accept" at bounding box center [141, 215] width 149 height 19
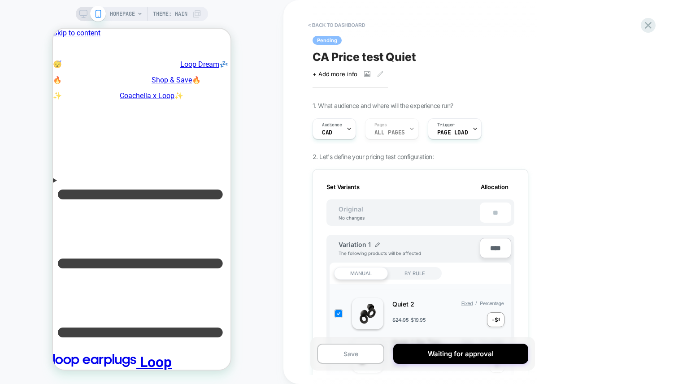
scroll to position [32, 0]
click at [290, 154] on div "< back to dashboard Pending CA Price test Quiet Click to view images Click to e…" at bounding box center [480, 192] width 395 height 384
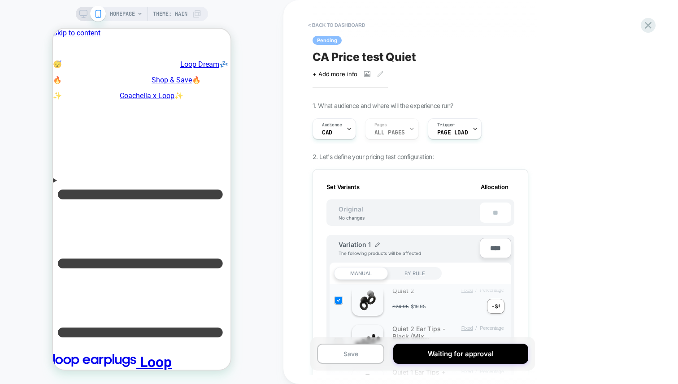
click at [286, 215] on div "< back to dashboard Pending CA Price test Quiet Click to view images Click to e…" at bounding box center [480, 192] width 395 height 384
click at [0, 0] on div "Audience CAD" at bounding box center [0, 0] width 0 height 0
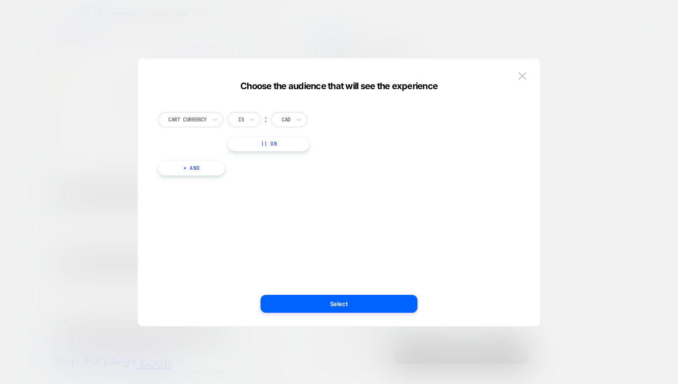
click at [0, 0] on div at bounding box center [0, 0] width 0 height 0
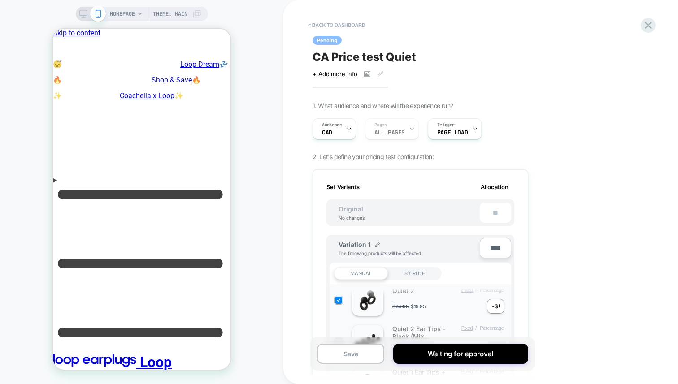
drag, startPoint x: 283, startPoint y: 141, endPoint x: 292, endPoint y: 152, distance: 14.6
click at [283, 141] on div "HOMEPAGE Theme: MAIN" at bounding box center [141, 192] width 283 height 366
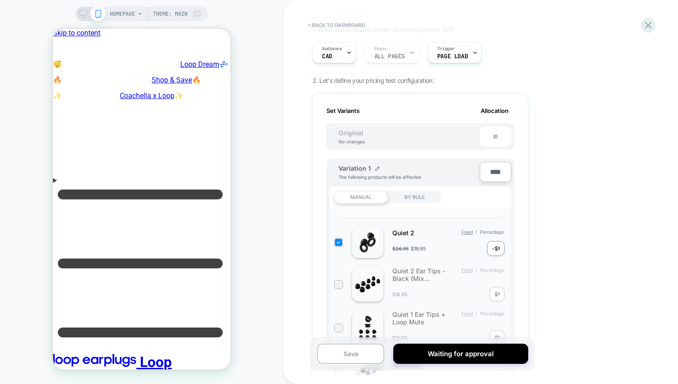
scroll to position [78, 0]
click at [279, 57] on div "HOMEPAGE Theme: MAIN" at bounding box center [141, 192] width 283 height 366
